Goal: Transaction & Acquisition: Purchase product/service

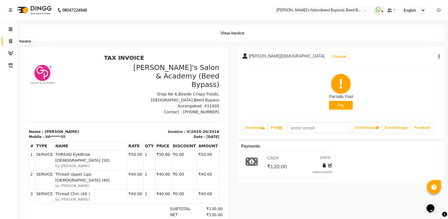
click at [12, 39] on span at bounding box center [11, 41] width 10 height 7
select select "service"
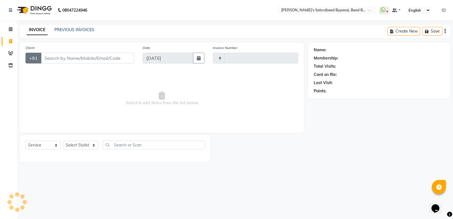
type input "2417"
select select "4176"
click at [8, 52] on span at bounding box center [11, 53] width 10 height 7
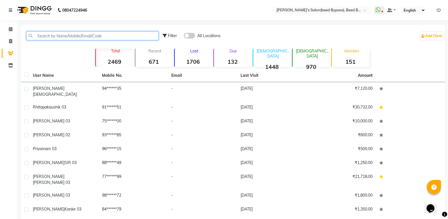
click at [38, 35] on input "text" at bounding box center [92, 35] width 132 height 9
click at [40, 35] on input "text" at bounding box center [92, 35] width 132 height 9
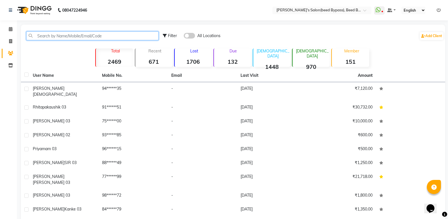
click at [40, 35] on input "text" at bounding box center [92, 35] width 132 height 9
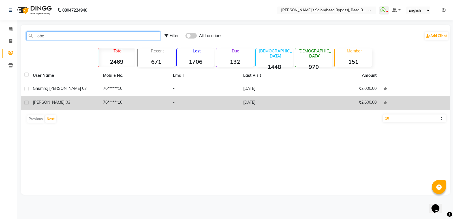
type input "obe"
click at [45, 99] on td "[PERSON_NAME] 03" at bounding box center [64, 103] width 70 height 14
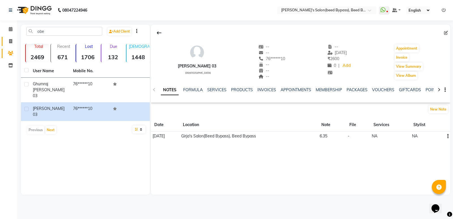
click at [8, 38] on link "Invoice" at bounding box center [9, 41] width 14 height 9
select select "service"
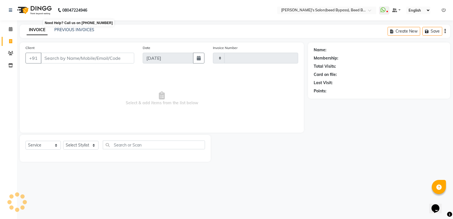
type input "2417"
select select "4176"
click at [66, 54] on input "Client" at bounding box center [87, 58] width 93 height 11
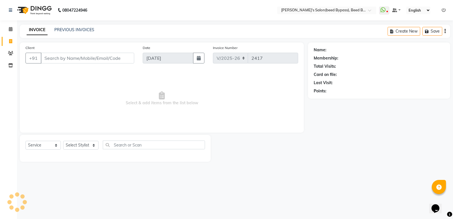
click at [66, 54] on input "Client" at bounding box center [87, 58] width 93 height 11
click at [91, 143] on select "Select Stylist [PERSON_NAME] manager [PERSON_NAME] V sagar [PERSON_NAME] [PERSO…" at bounding box center [80, 145] width 35 height 9
select select "22808"
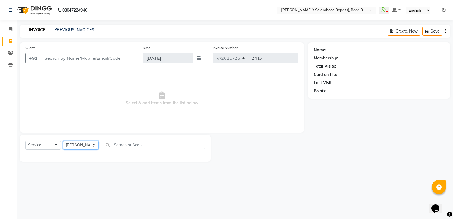
click at [63, 141] on select "Select Stylist [PERSON_NAME] manager [PERSON_NAME] V sagar [PERSON_NAME] [PERSO…" at bounding box center [80, 145] width 35 height 9
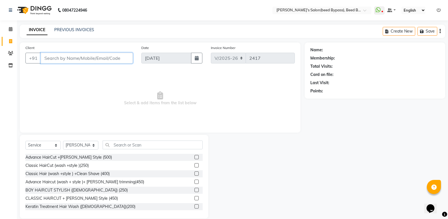
click at [89, 61] on input "Client" at bounding box center [87, 58] width 92 height 11
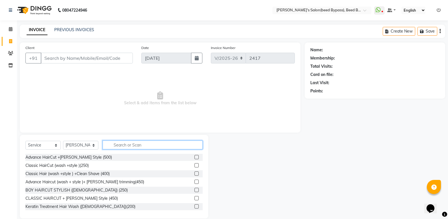
click at [119, 143] on input "text" at bounding box center [153, 144] width 100 height 9
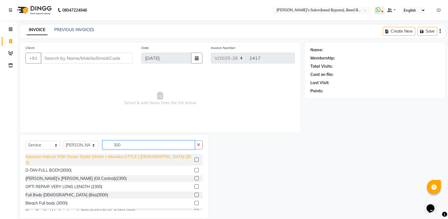
type input "300"
click at [111, 157] on div "Advance Haircut With Senior Stylist (Wash + blowdry+STYLE ) [DEMOGRAPHIC_DATA] …" at bounding box center [108, 160] width 167 height 12
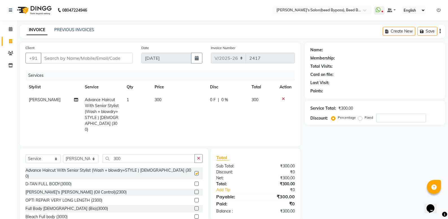
checkbox input "false"
click at [131, 145] on div "Client +91 Date [DATE] Invoice Number V/2025 V/[PHONE_NUMBER] Services Stylist …" at bounding box center [160, 136] width 289 height 189
drag, startPoint x: 132, startPoint y: 158, endPoint x: 129, endPoint y: 157, distance: 3.6
click at [131, 158] on input "300" at bounding box center [149, 158] width 92 height 9
type input "3"
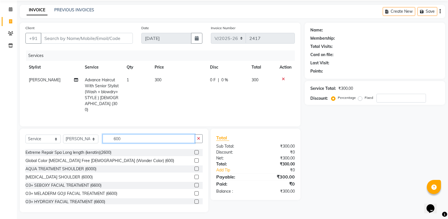
scroll to position [166, 0]
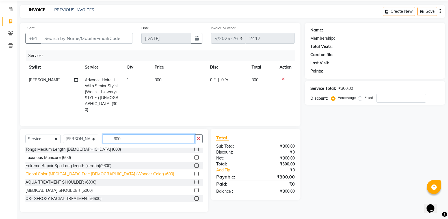
type input "600"
click at [98, 173] on div "Global Color [MEDICAL_DATA] Free [DEMOGRAPHIC_DATA] (Wonder Color) (600)" at bounding box center [99, 174] width 149 height 6
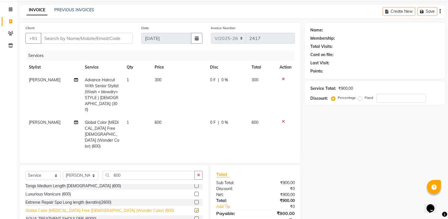
checkbox input "false"
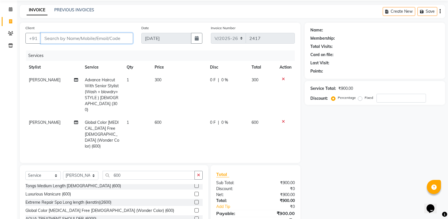
click at [100, 36] on input "Client" at bounding box center [87, 38] width 92 height 11
type input "n"
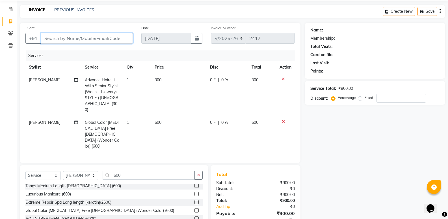
type input "0"
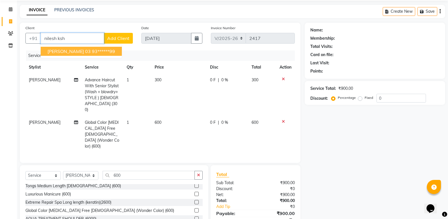
click at [76, 49] on span "[PERSON_NAME] 03" at bounding box center [69, 51] width 43 height 6
type input "93******99"
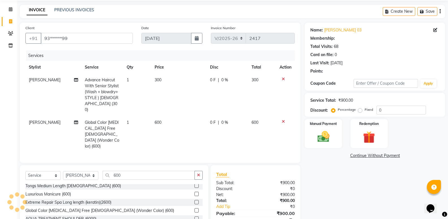
select select "1: Object"
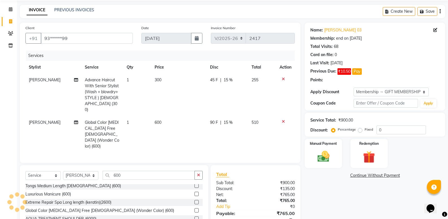
type input "15"
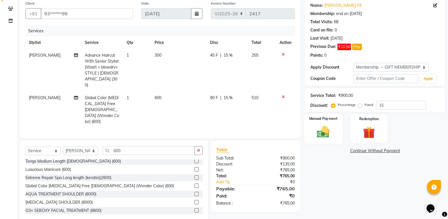
click at [322, 131] on img at bounding box center [323, 131] width 20 height 14
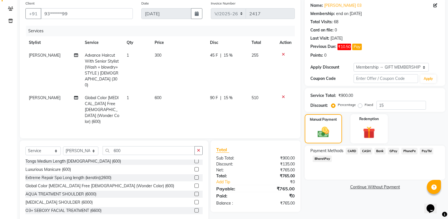
click at [365, 153] on span "CASH" at bounding box center [366, 151] width 12 height 7
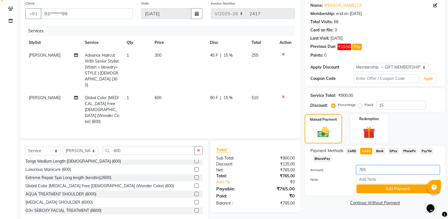
click at [371, 173] on input "765" at bounding box center [398, 169] width 83 height 9
type input "7"
type input "0"
type input "700"
click at [384, 187] on button "Add Payment" at bounding box center [398, 188] width 83 height 9
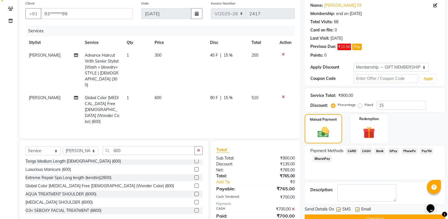
click at [406, 148] on span "PhonePe" at bounding box center [410, 151] width 16 height 7
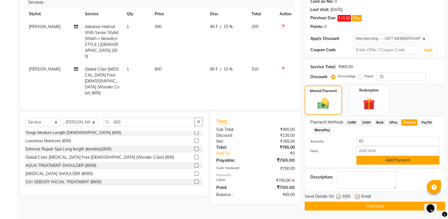
click at [403, 160] on button "Add Payment" at bounding box center [398, 160] width 83 height 9
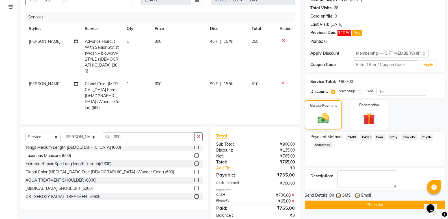
click at [370, 207] on button "Checkout" at bounding box center [375, 204] width 141 height 9
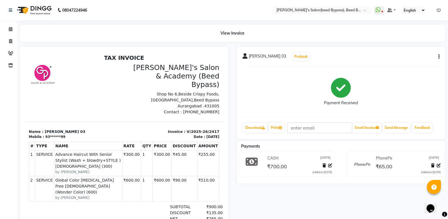
click at [20, 40] on div "View Invoice" at bounding box center [233, 33] width 434 height 17
click at [13, 43] on span at bounding box center [11, 41] width 10 height 7
select select "service"
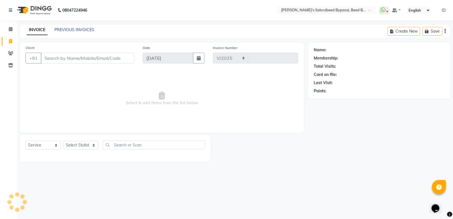
select select "4176"
type input "2418"
click at [11, 29] on icon at bounding box center [11, 29] width 4 height 4
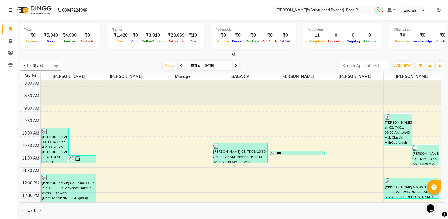
drag, startPoint x: 289, startPoint y: 153, endPoint x: 292, endPoint y: 146, distance: 7.3
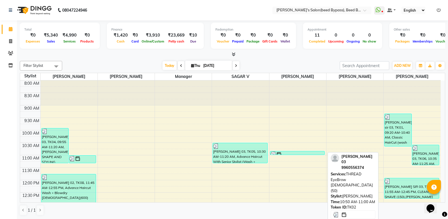
click at [299, 154] on link "[PERSON_NAME] 03, TK02, 10:50 AM-11:00 AM, THREAD EyeBrow [DEMOGRAPHIC_DATA] (5…" at bounding box center [297, 153] width 55 height 4
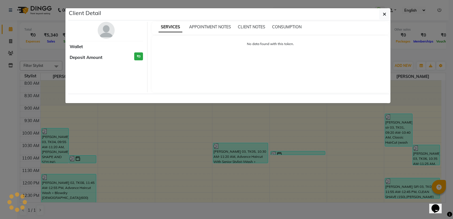
select select "3"
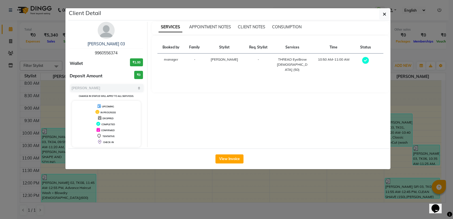
drag, startPoint x: 225, startPoint y: 181, endPoint x: 271, endPoint y: 149, distance: 56.0
click at [231, 177] on ngb-modal-window "Client Detail [PERSON_NAME] 03 9960556374 Wallet ₹1.00 Deposit Amount ₹0 Select…" at bounding box center [226, 109] width 453 height 219
